Goal: Information Seeking & Learning: Find specific fact

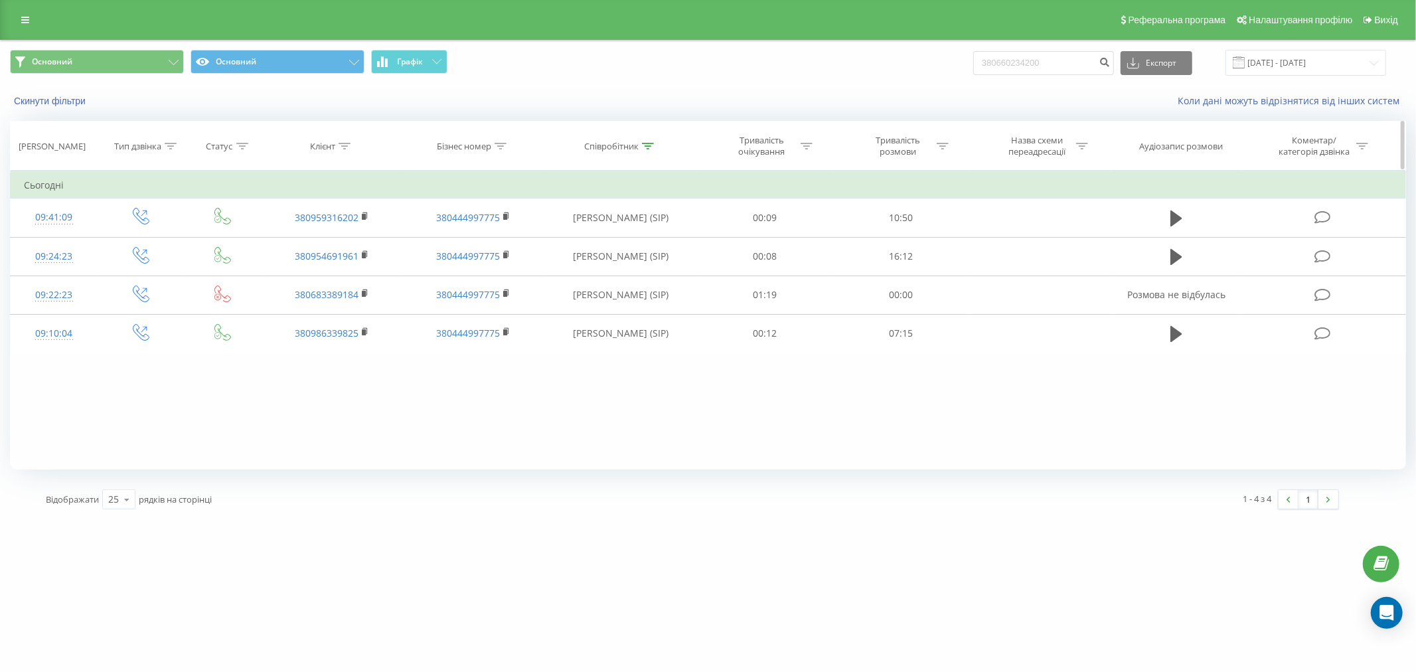
click at [634, 147] on div "Співробітник" at bounding box center [611, 146] width 54 height 11
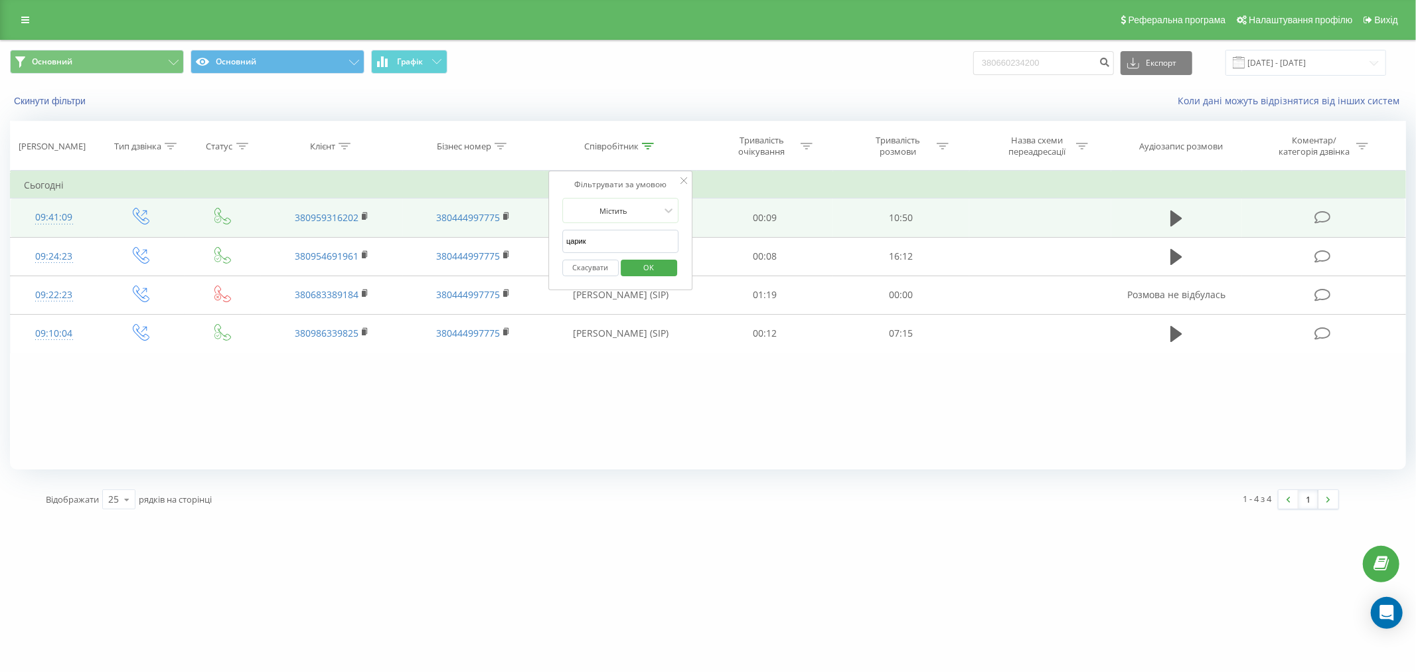
drag, startPoint x: 605, startPoint y: 240, endPoint x: 420, endPoint y: 222, distance: 185.5
click at [422, 244] on table "Фільтрувати за умовою Дорівнює Введіть значення Скасувати OK Фільтрувати за умо…" at bounding box center [708, 262] width 1396 height 183
type input "канун"
click button "OK" at bounding box center [649, 268] width 56 height 17
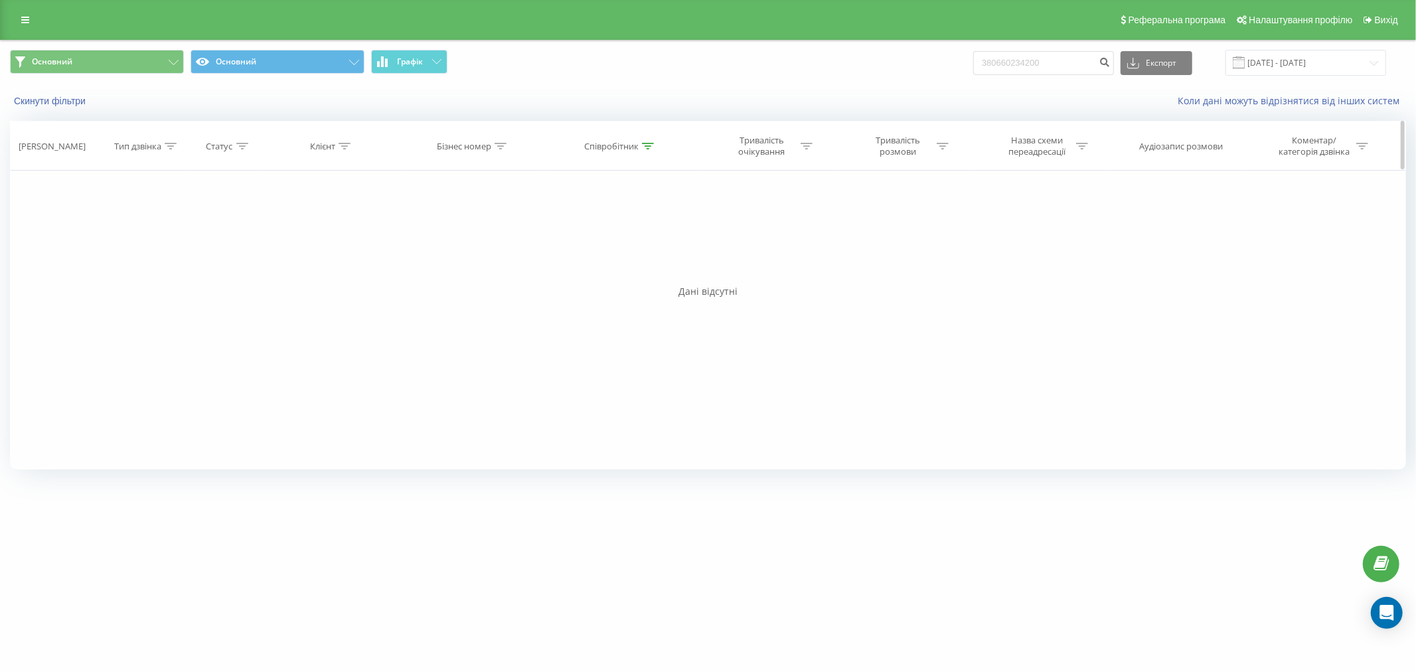
click at [625, 139] on th "Співробітник" at bounding box center [620, 145] width 153 height 49
click at [619, 147] on div "Співробітник" at bounding box center [611, 146] width 54 height 11
drag, startPoint x: 598, startPoint y: 236, endPoint x: 483, endPoint y: 248, distance: 115.4
click at [483, 248] on div "Фільтрувати за умовою Дорівнює Введіть значення Скасувати OK Фільтрувати за умо…" at bounding box center [708, 320] width 1396 height 299
click at [643, 269] on span "OK" at bounding box center [649, 267] width 37 height 21
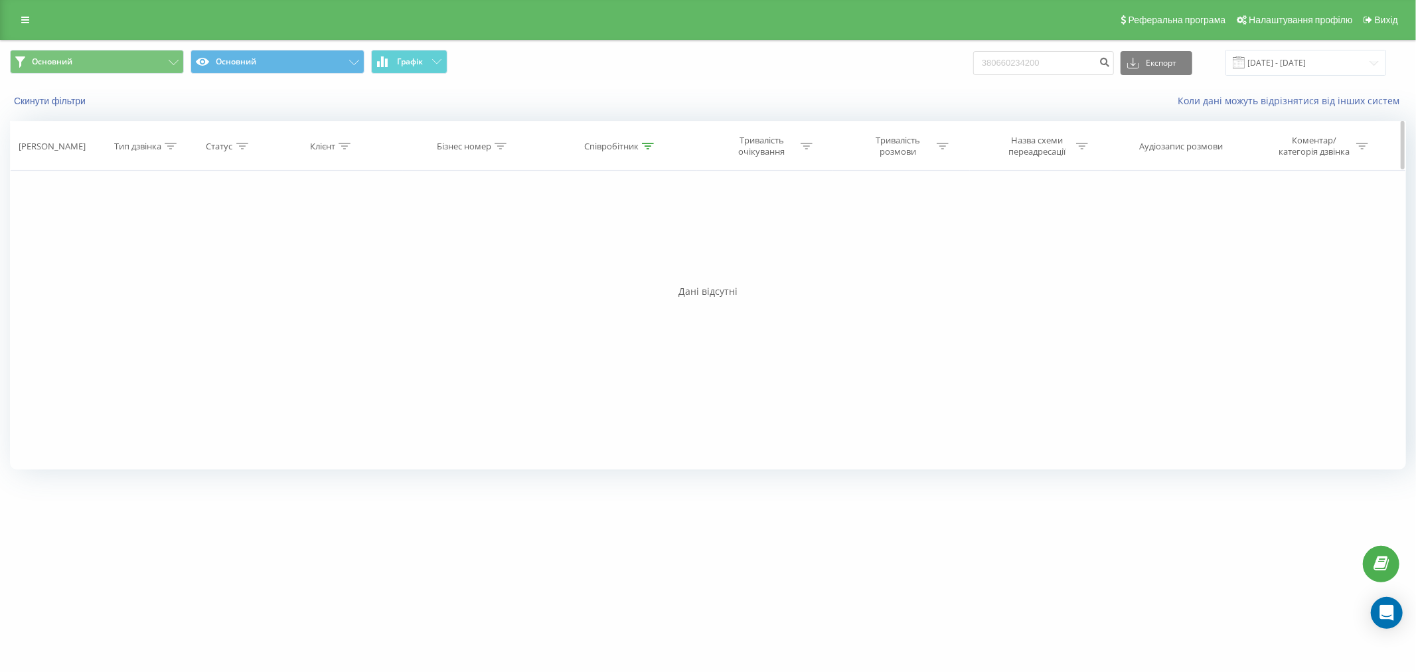
click at [601, 149] on div "Співробітник" at bounding box center [611, 146] width 54 height 11
click at [595, 240] on input "мерз" at bounding box center [620, 241] width 117 height 23
type input "м"
type input "мерз"
click at [649, 266] on span "OK" at bounding box center [649, 267] width 37 height 21
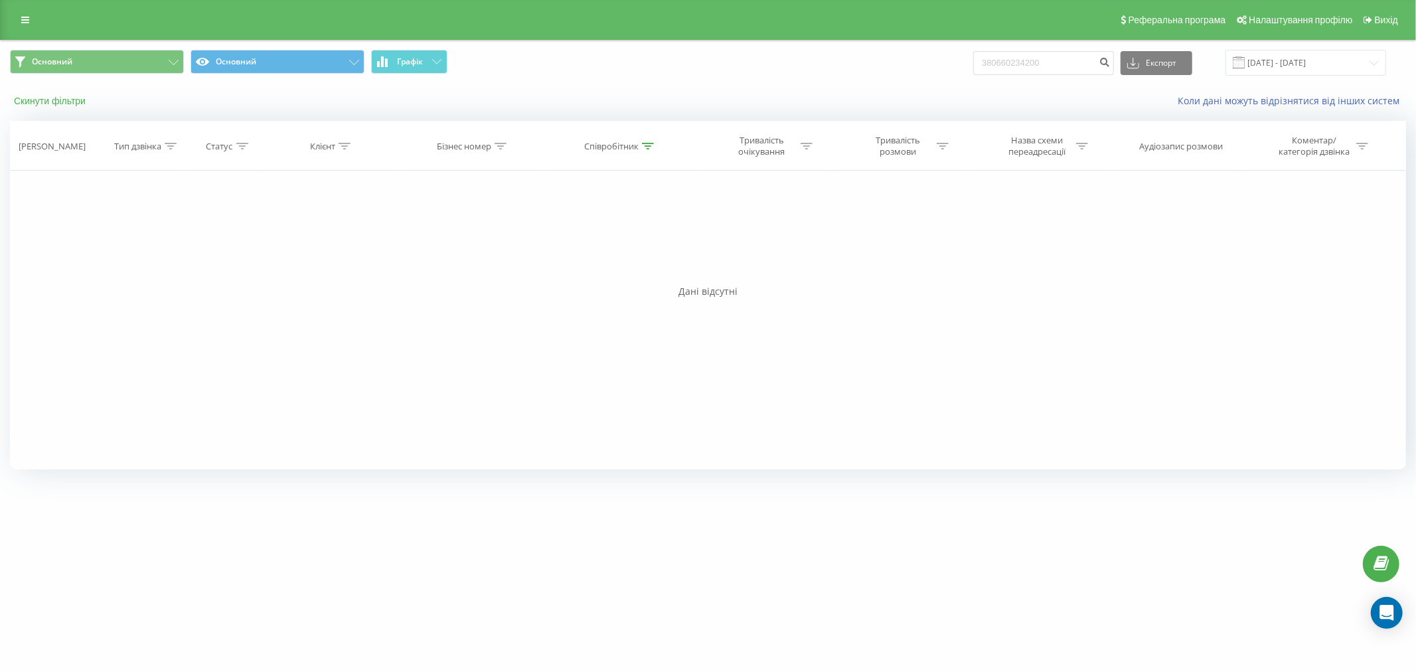
click at [50, 98] on button "Скинути фільтри" at bounding box center [51, 101] width 82 height 12
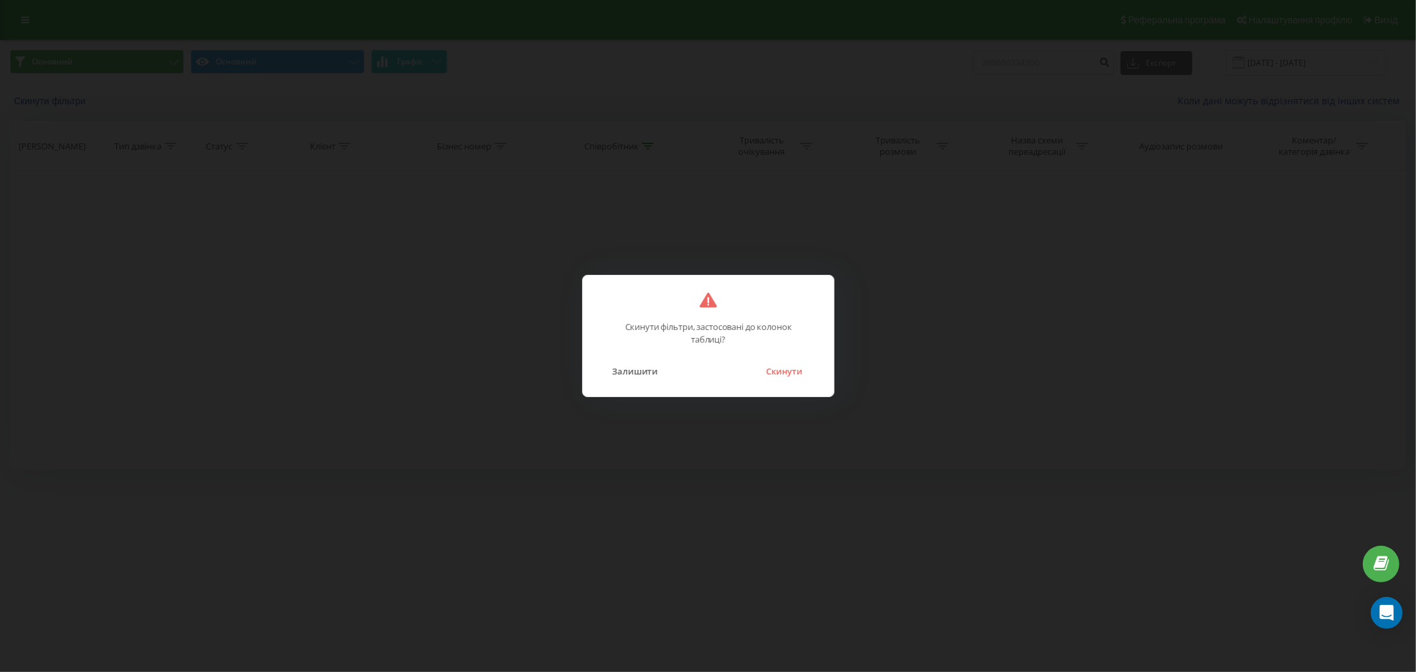
click at [768, 380] on div "Скинути фільтри, застосовані до колонок таблиці? Залишити Скинути" at bounding box center [708, 336] width 252 height 122
click at [797, 366] on button "Скинути" at bounding box center [784, 370] width 50 height 17
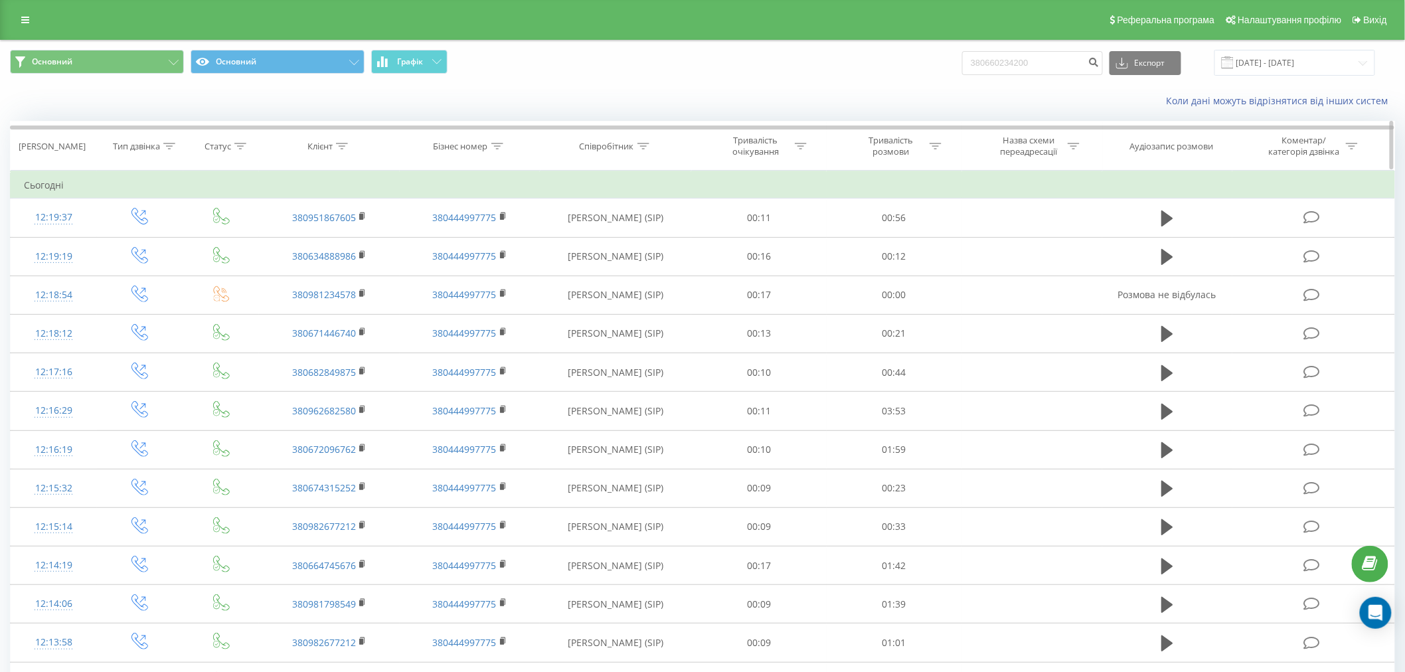
click at [617, 147] on div "Співробітник" at bounding box center [606, 146] width 54 height 11
click at [607, 240] on input "text" at bounding box center [616, 241] width 117 height 23
type input "мерз"
click at [639, 266] on span "OK" at bounding box center [643, 267] width 37 height 21
